Goal: Information Seeking & Learning: Understand process/instructions

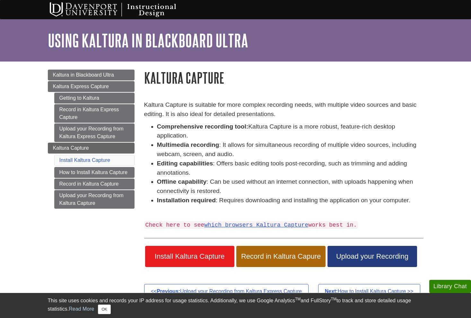
click at [195, 246] on link "Install Kaltura Capture" at bounding box center [189, 256] width 89 height 21
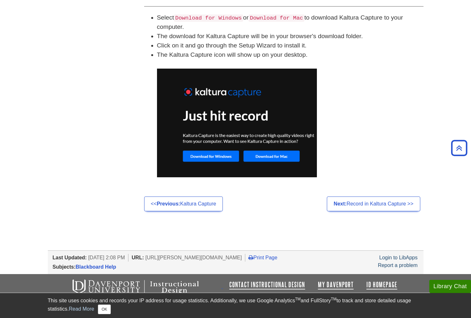
scroll to position [447, 0]
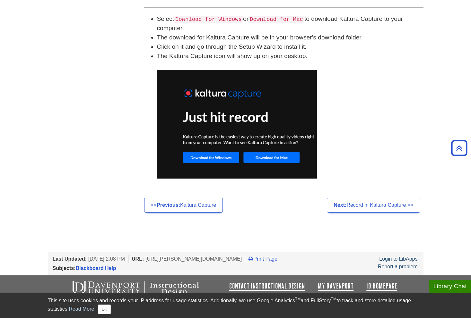
click at [281, 159] on img at bounding box center [237, 124] width 160 height 109
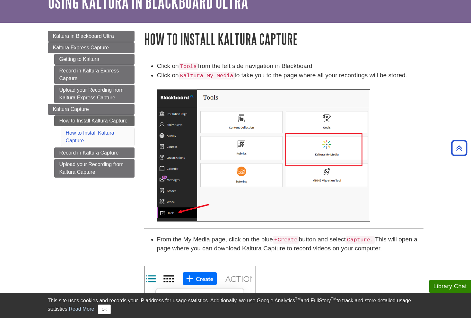
scroll to position [36, 0]
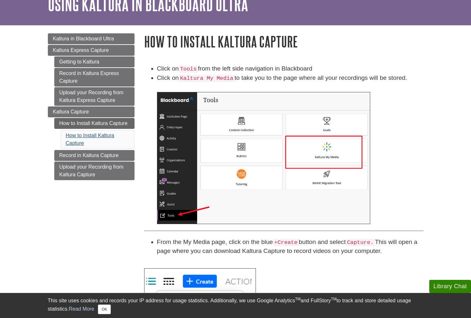
click at [92, 135] on link "How to Install Kaltura Capture" at bounding box center [90, 139] width 48 height 13
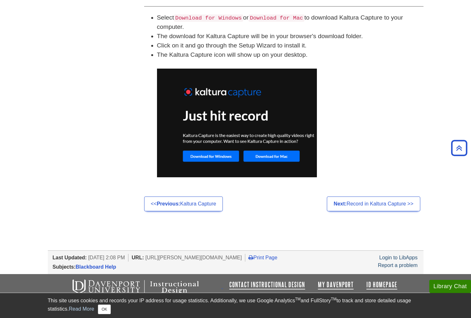
scroll to position [447, 0]
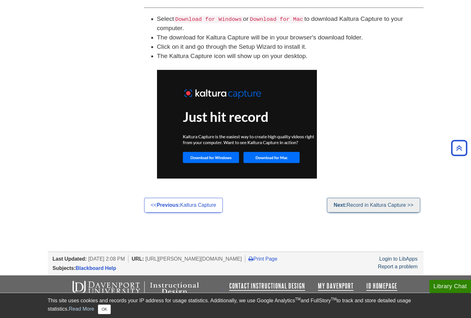
click at [365, 211] on link "Next: Record in Kaltura Capture >>" at bounding box center [373, 205] width 93 height 15
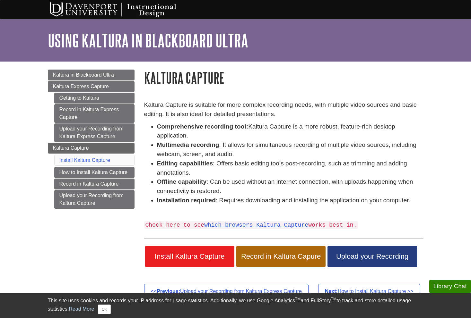
click at [187, 260] on link "Install Kaltura Capture" at bounding box center [189, 256] width 89 height 21
